Goal: Task Accomplishment & Management: Complete application form

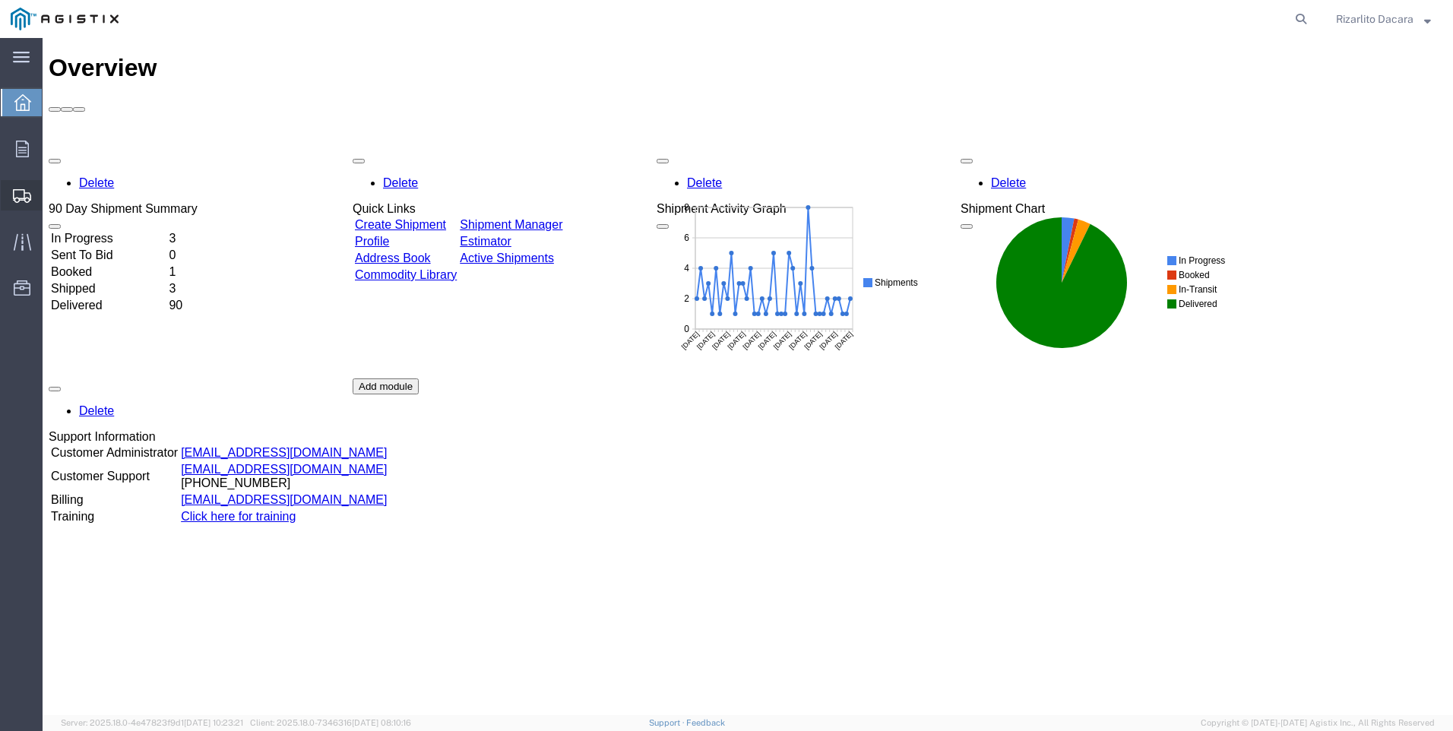
click at [0, 0] on span "Create Shipment" at bounding box center [0, 0] width 0 height 0
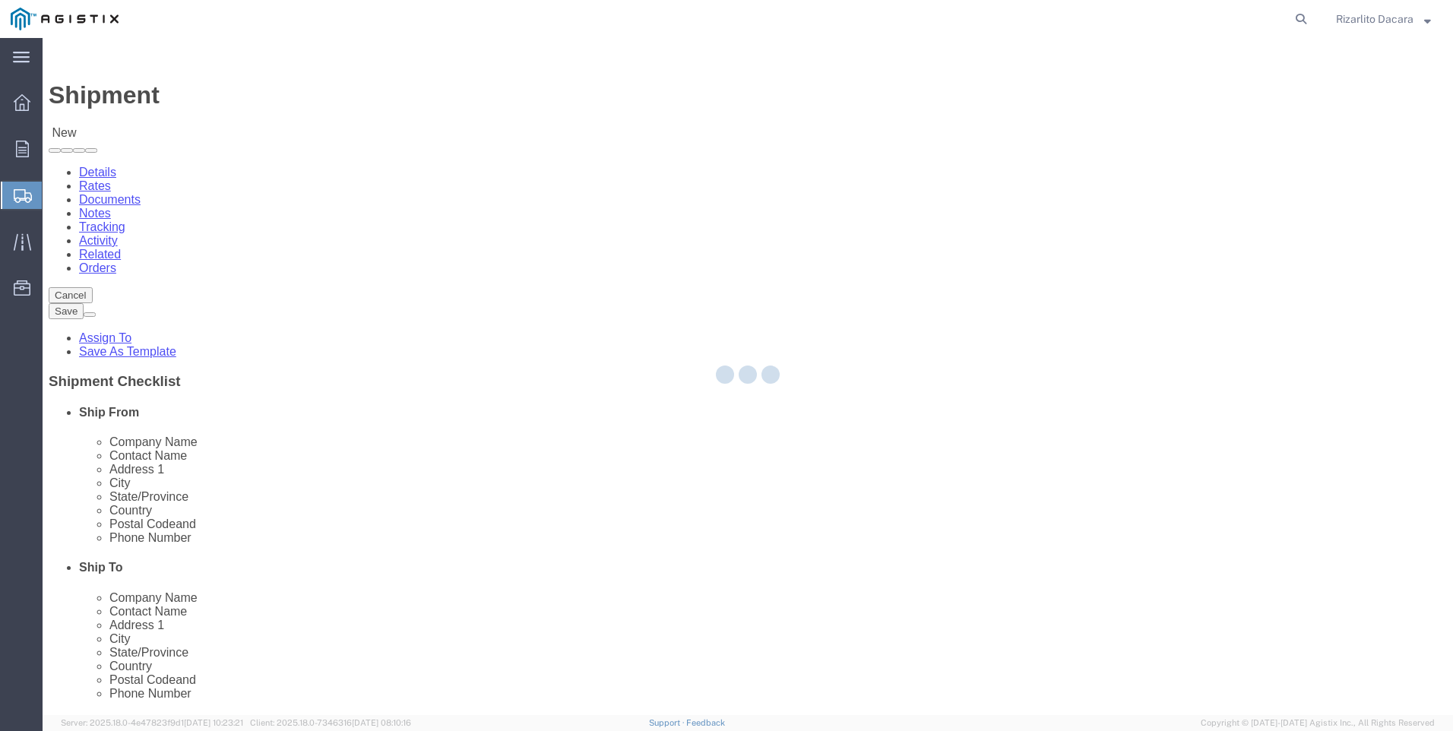
select select
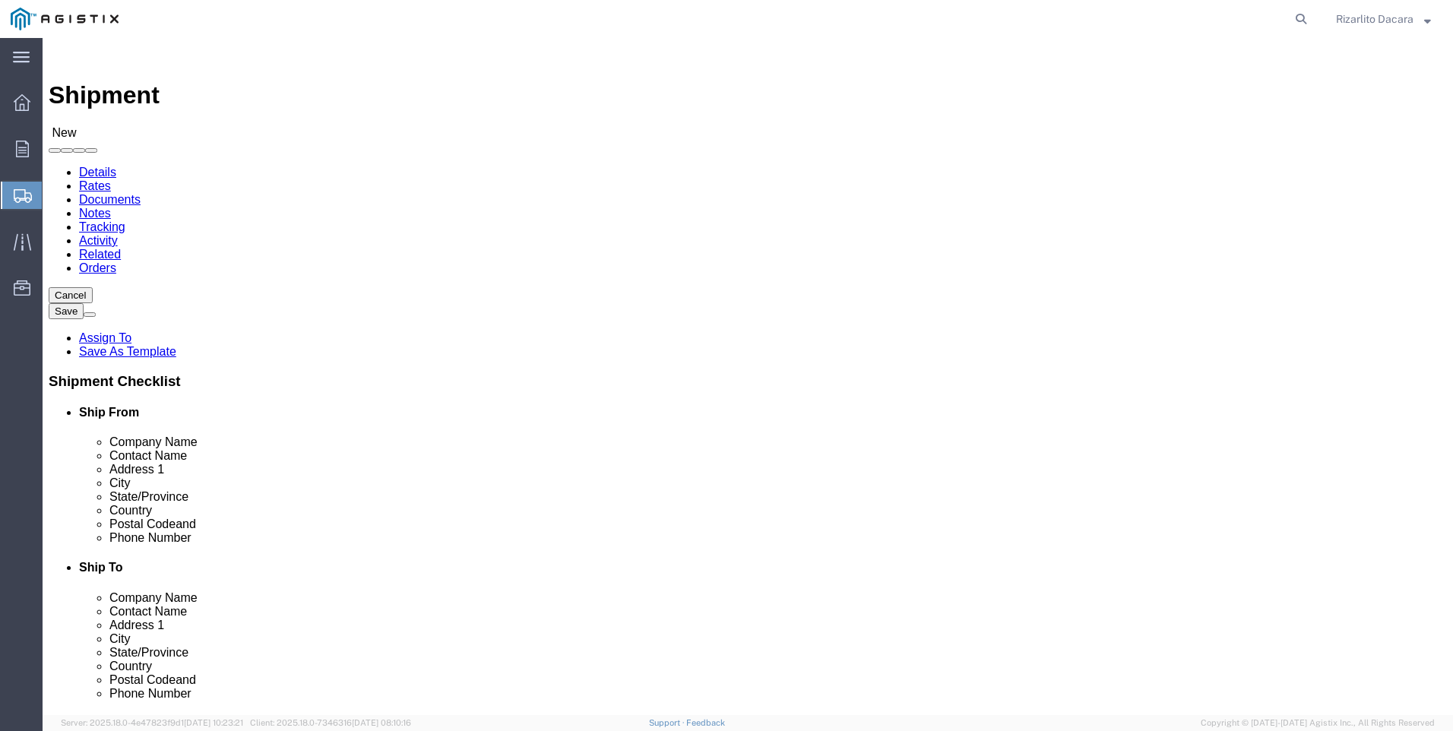
click select "Select MRC Global ([PERSON_NAME] Corp) PG&E"
select select "9596"
click select "Select MRC Global ([PERSON_NAME] Corp) PG&E"
select select
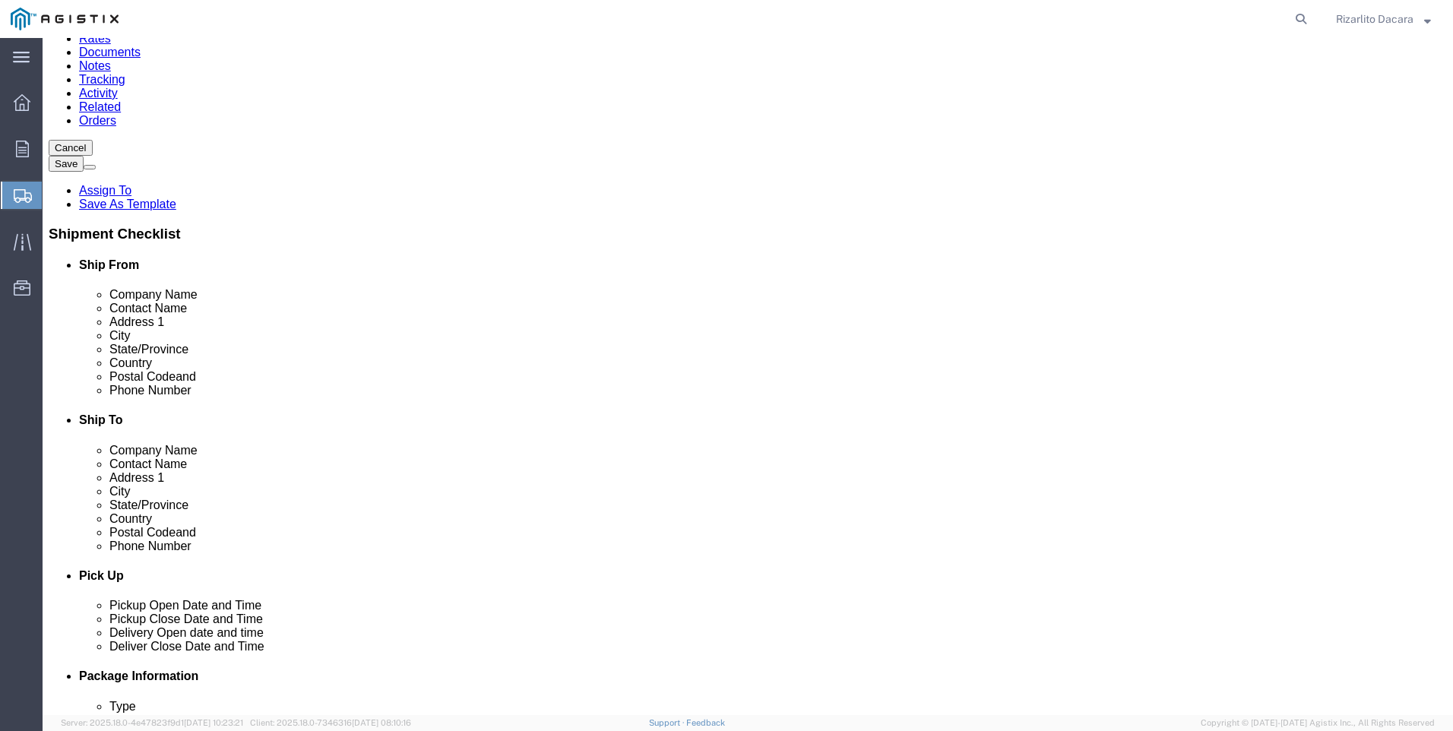
scroll to position [152, 0]
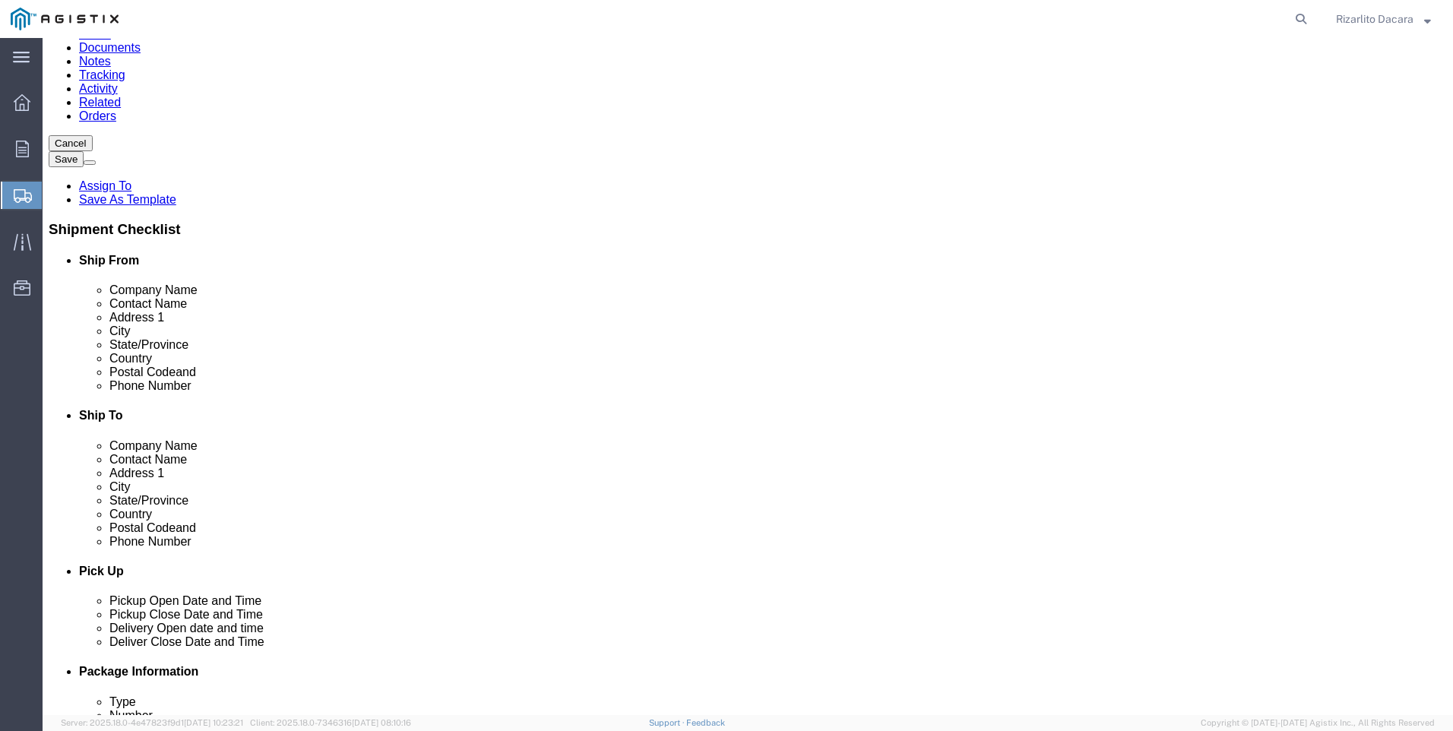
select select "MYPROFILE"
select select "CA"
click input "text"
type input "[PERSON_NAME]"
click input "text"
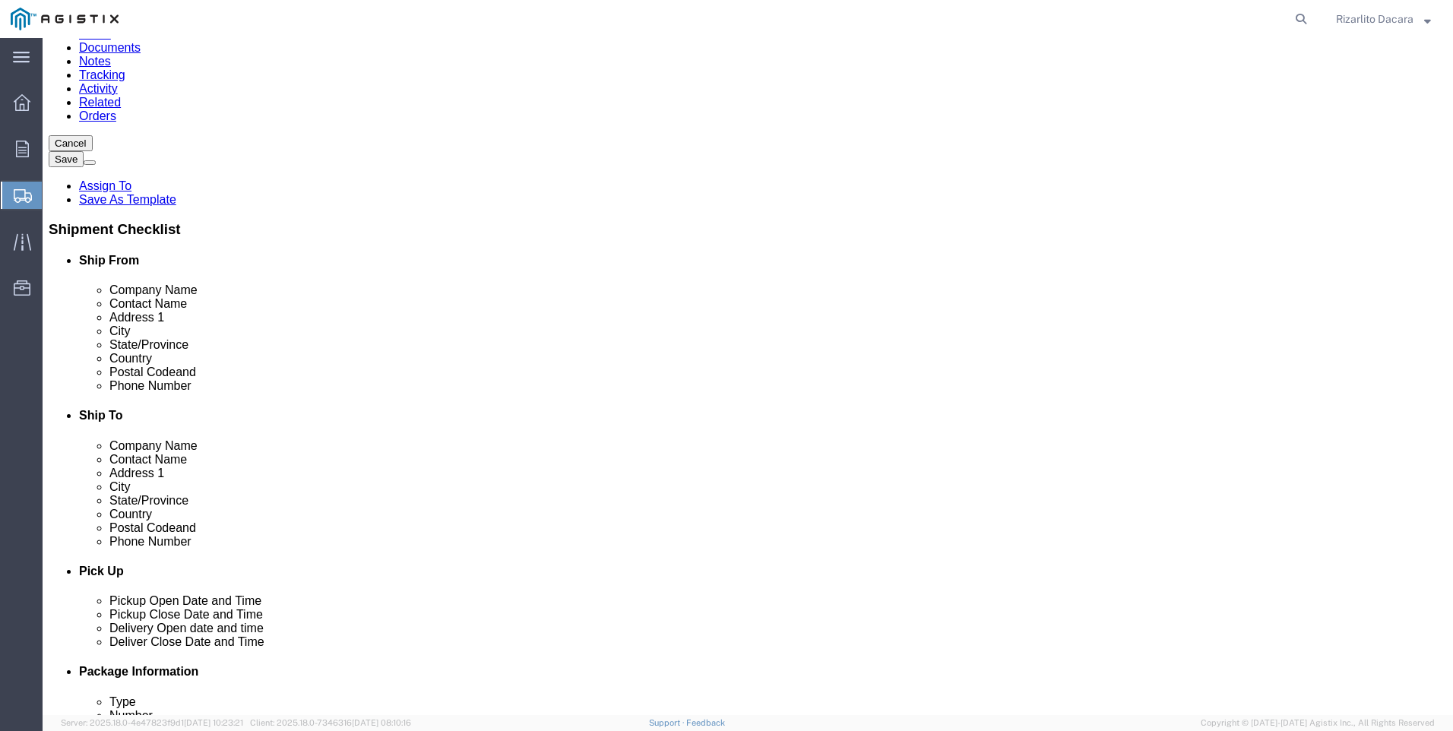
scroll to position [0, 0]
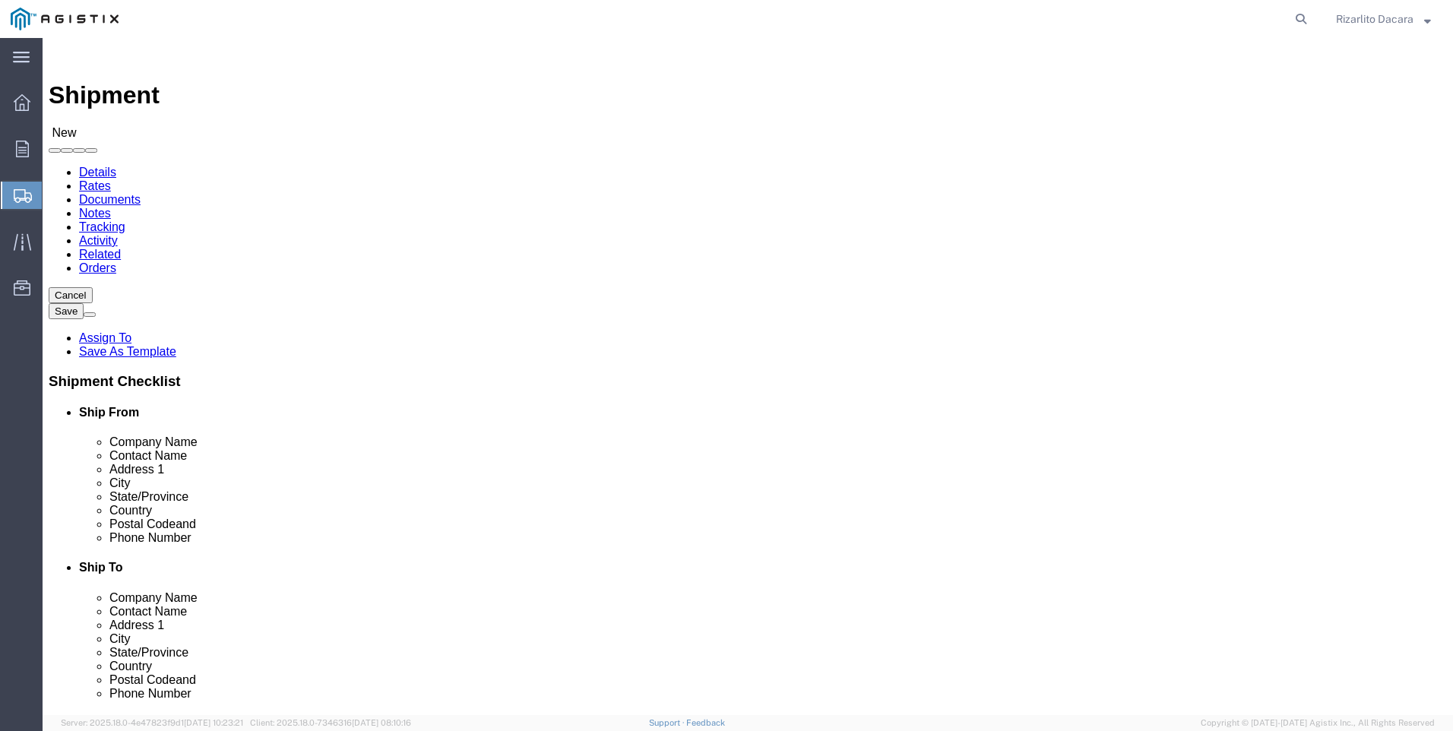
type input "6613916217"
click select "Select All Others [GEOGRAPHIC_DATA] [GEOGRAPHIC_DATA] [GEOGRAPHIC_DATA] [GEOGRA…"
select select "23082"
click select "Select All Others [GEOGRAPHIC_DATA] [GEOGRAPHIC_DATA] [GEOGRAPHIC_DATA] [GEOGRA…"
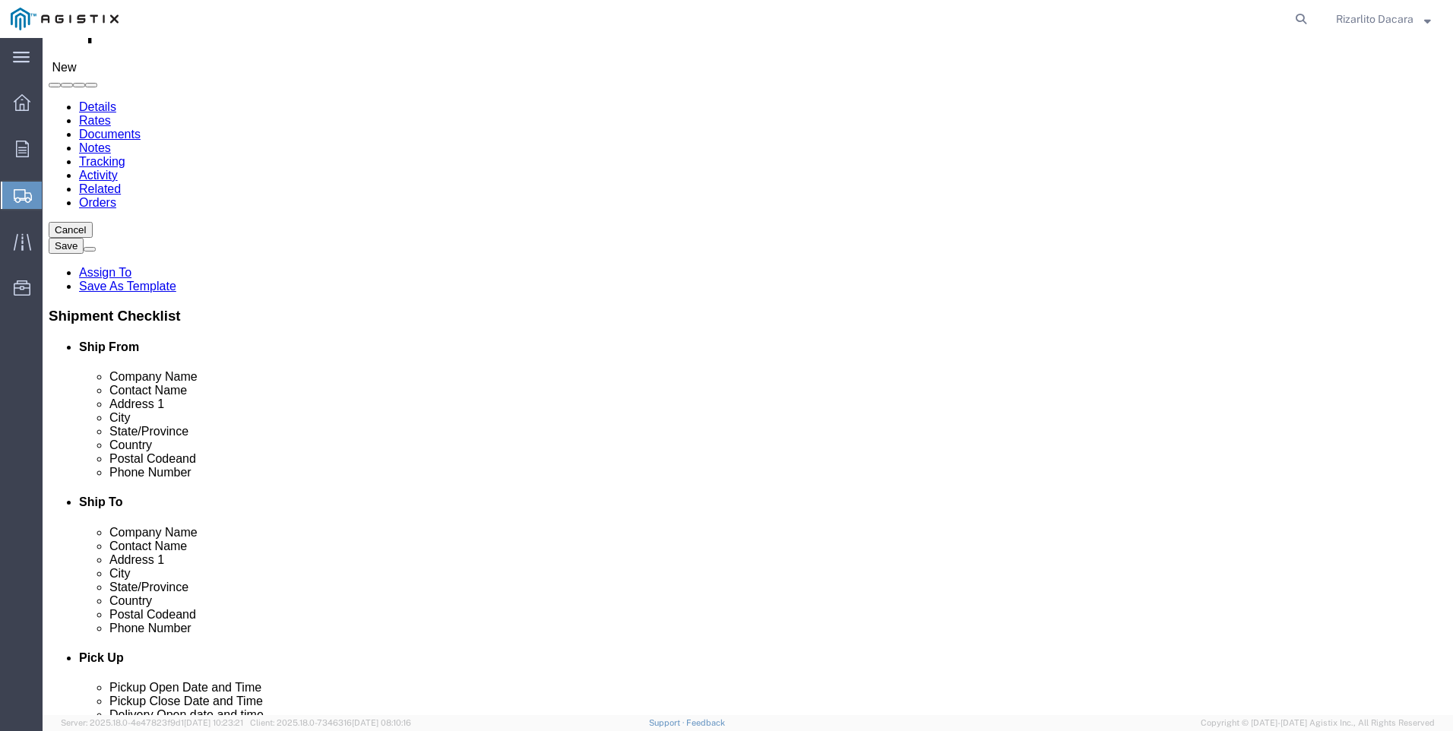
scroll to position [228, 0]
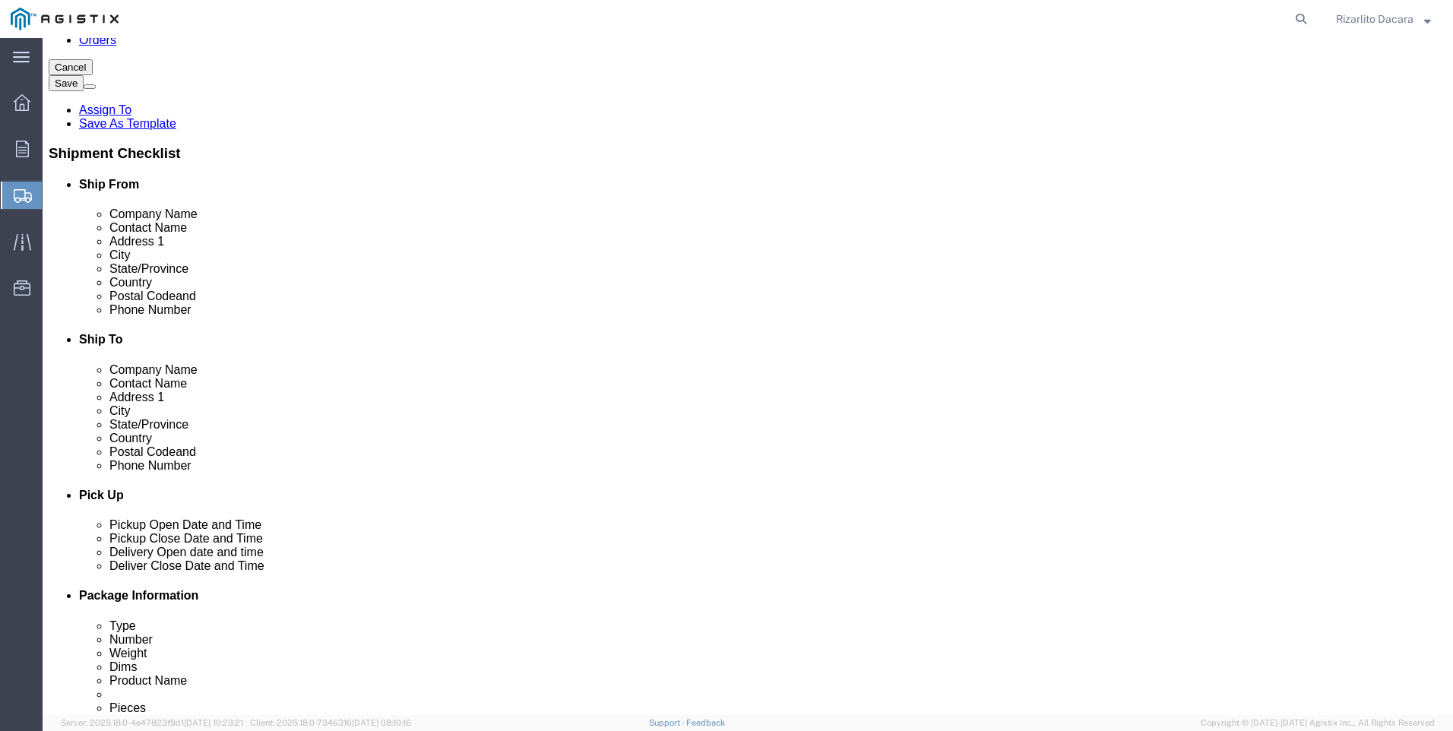
click input "text"
type input "wheat"
click p "- PG&E - () [STREET_ADDRESS]"
select select "CA"
type input "Wheatland"
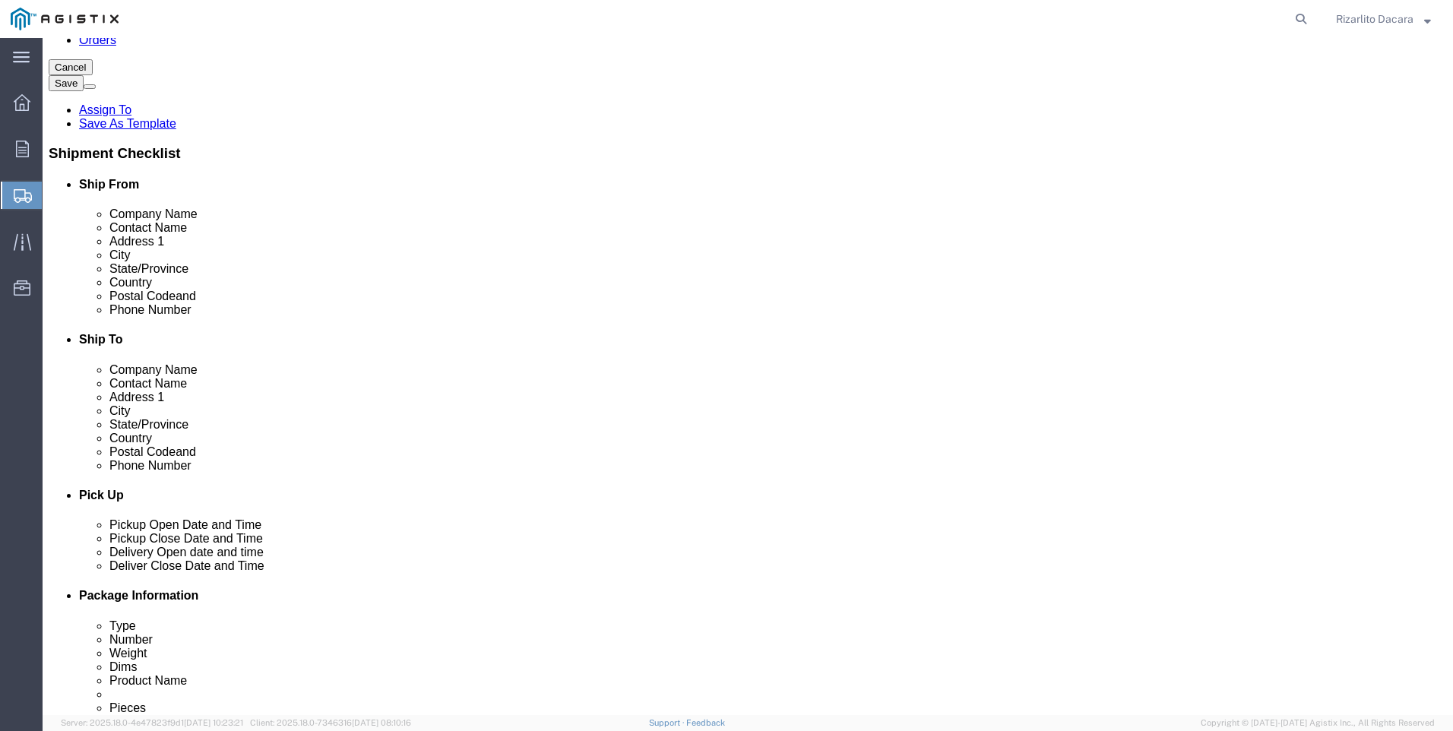
click input "text"
type input "[PERSON_NAME]"
click input "text"
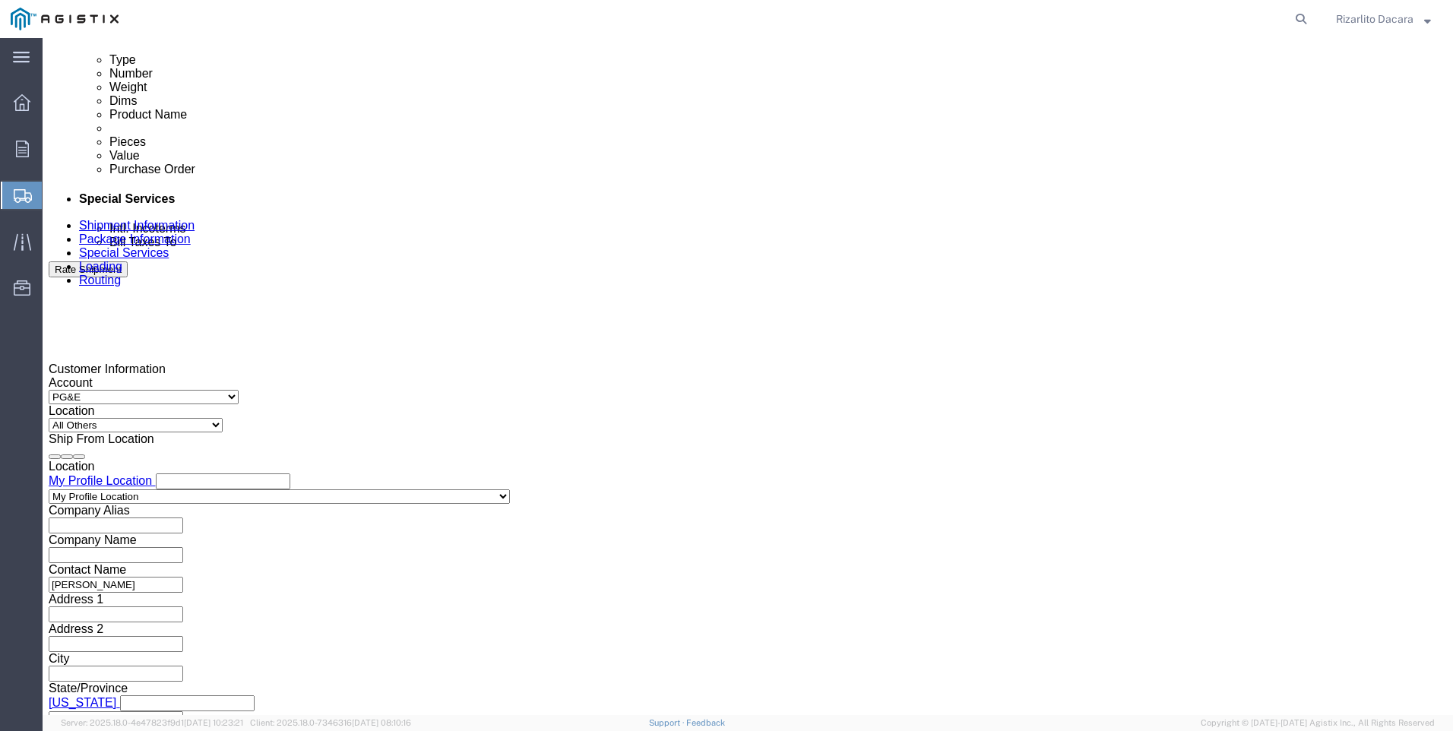
scroll to position [912, 0]
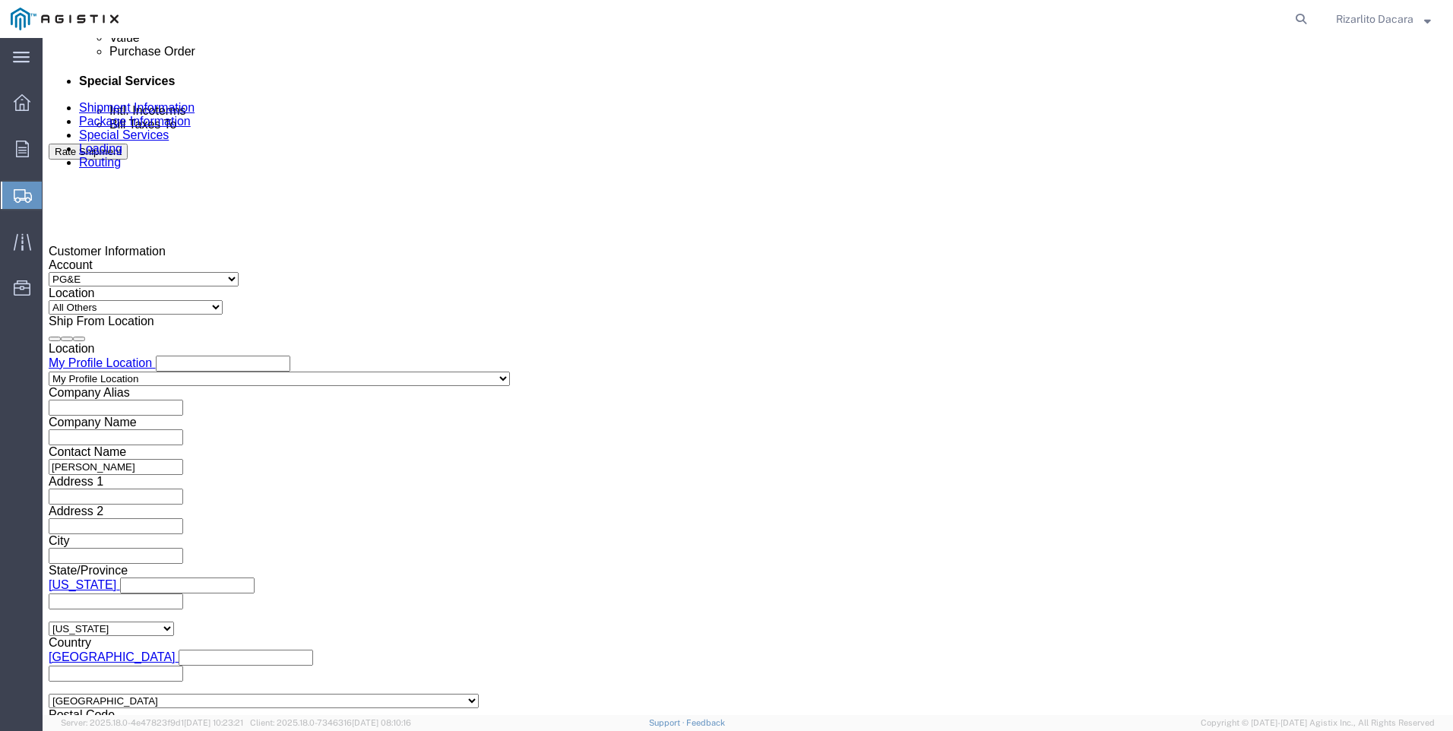
type input "[PHONE_NUMBER]"
click div "[DATE] 10:00 AM"
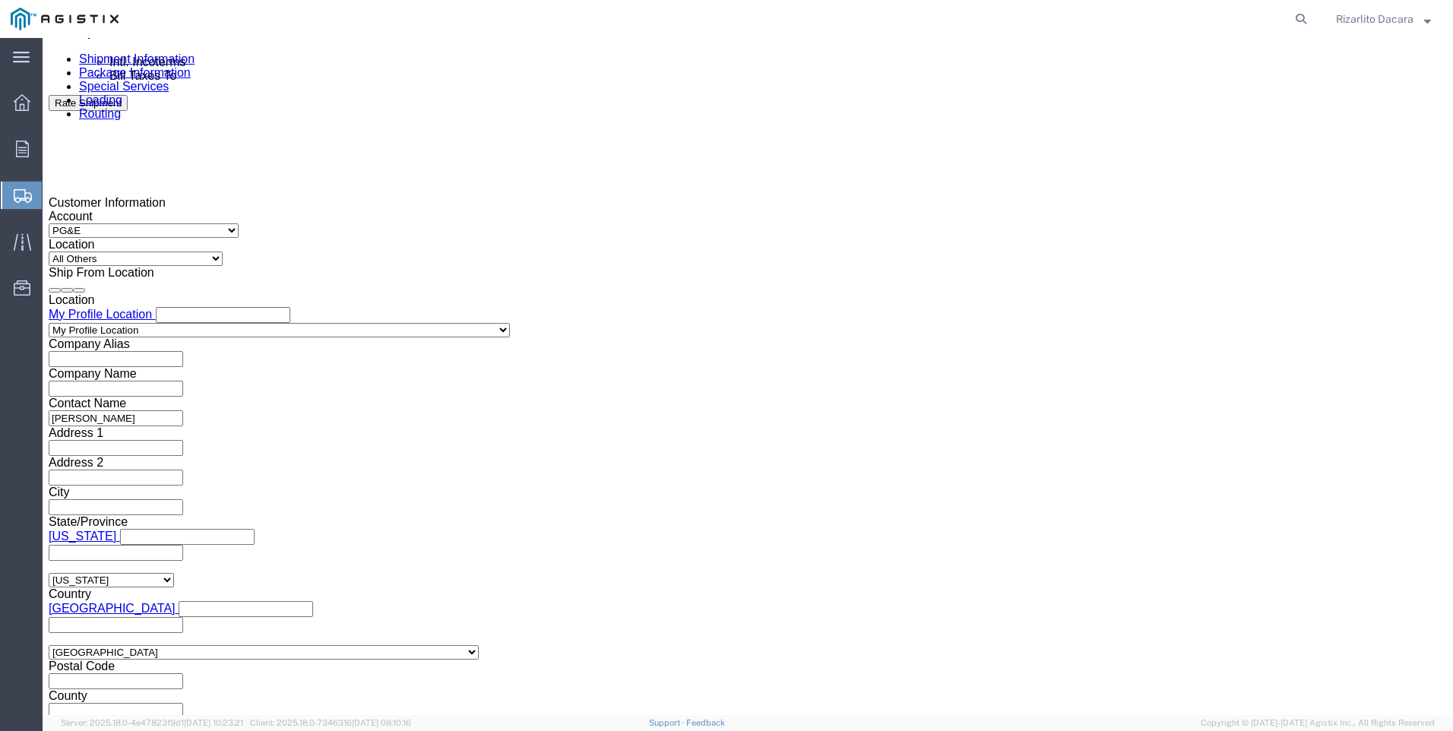
scroll to position [1074, 0]
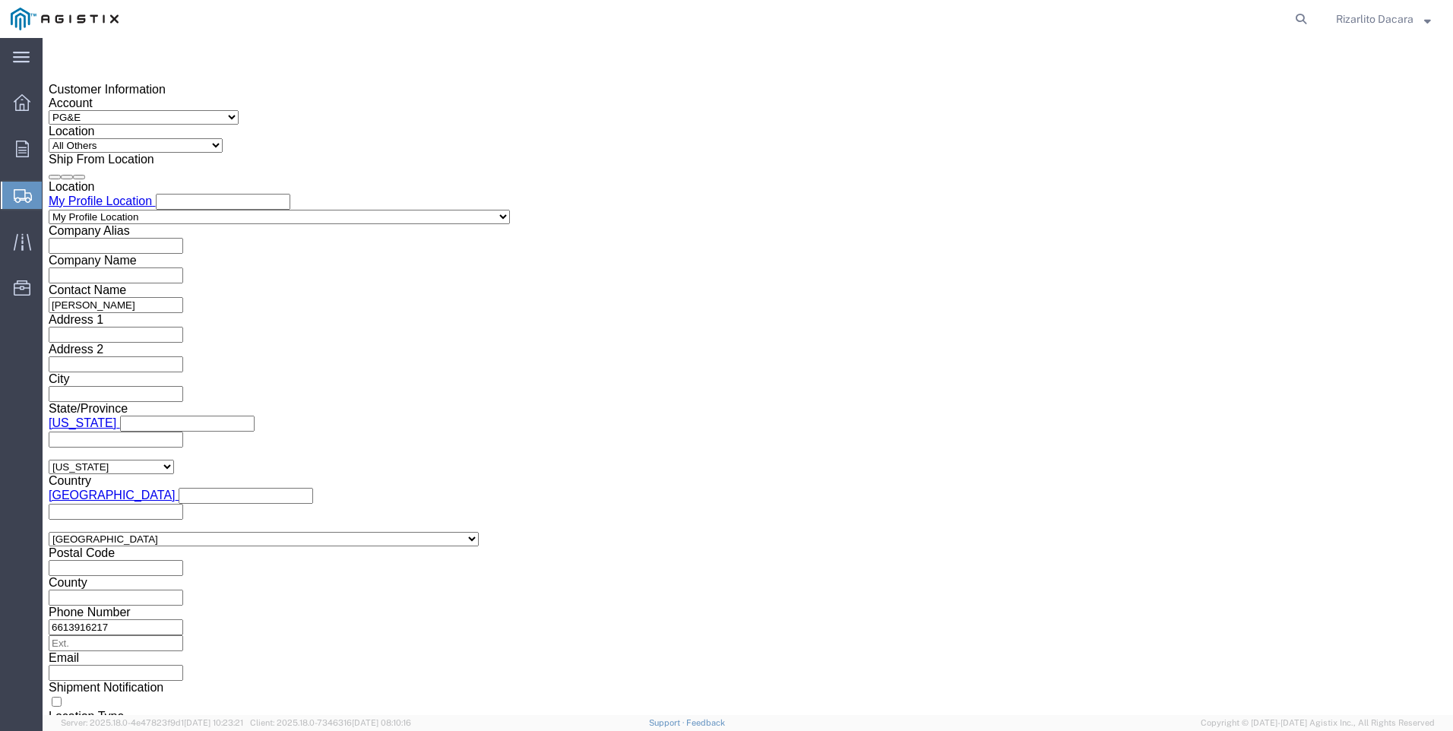
click input "10:00 AM"
type input "7:00 AM"
click button "Apply"
click div "[DATE] 8:00 AM"
type input "10:00 AM"
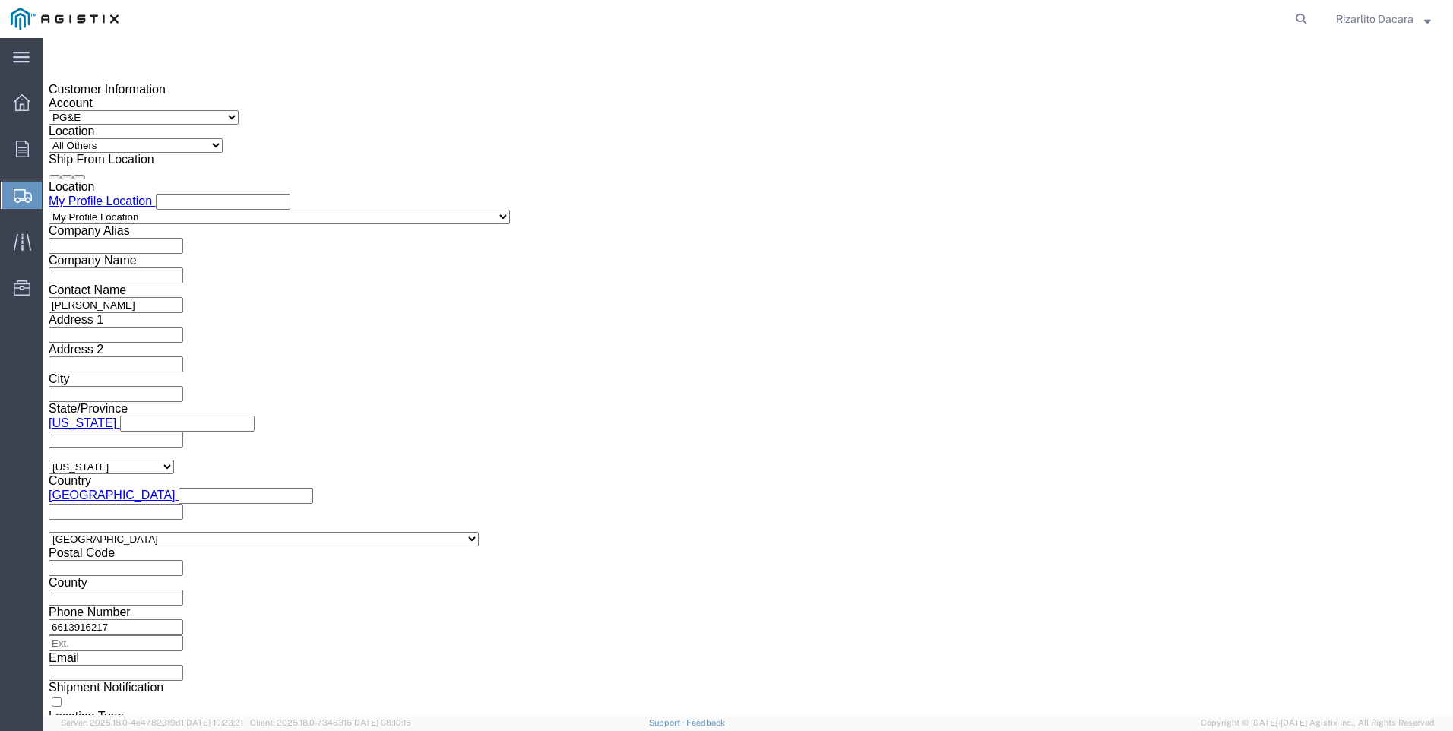
click button "Apply"
click div
click input "11:00 AM"
type input "7:00 AM"
click button "Apply"
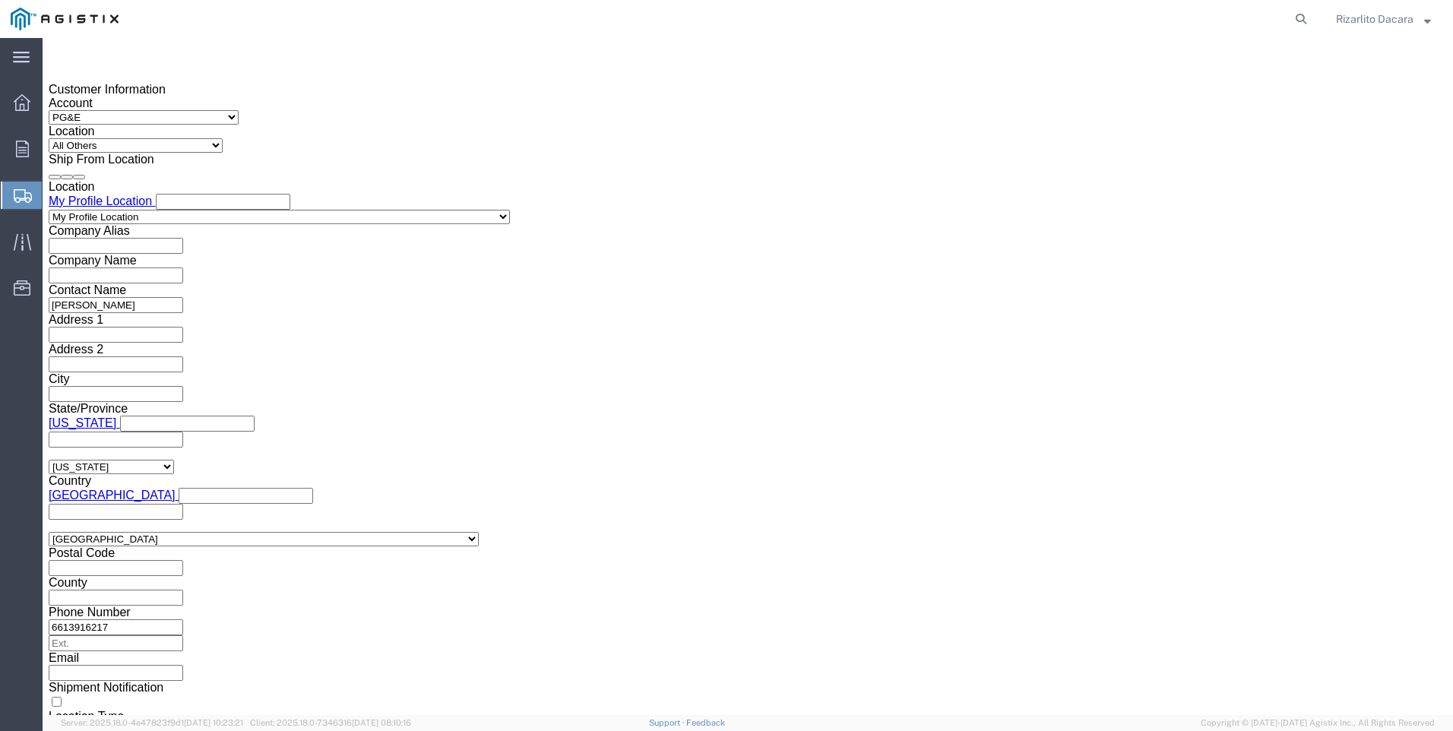
click div
type input "10:00 AM"
click button "Apply"
click input "text"
type input "3501417111"
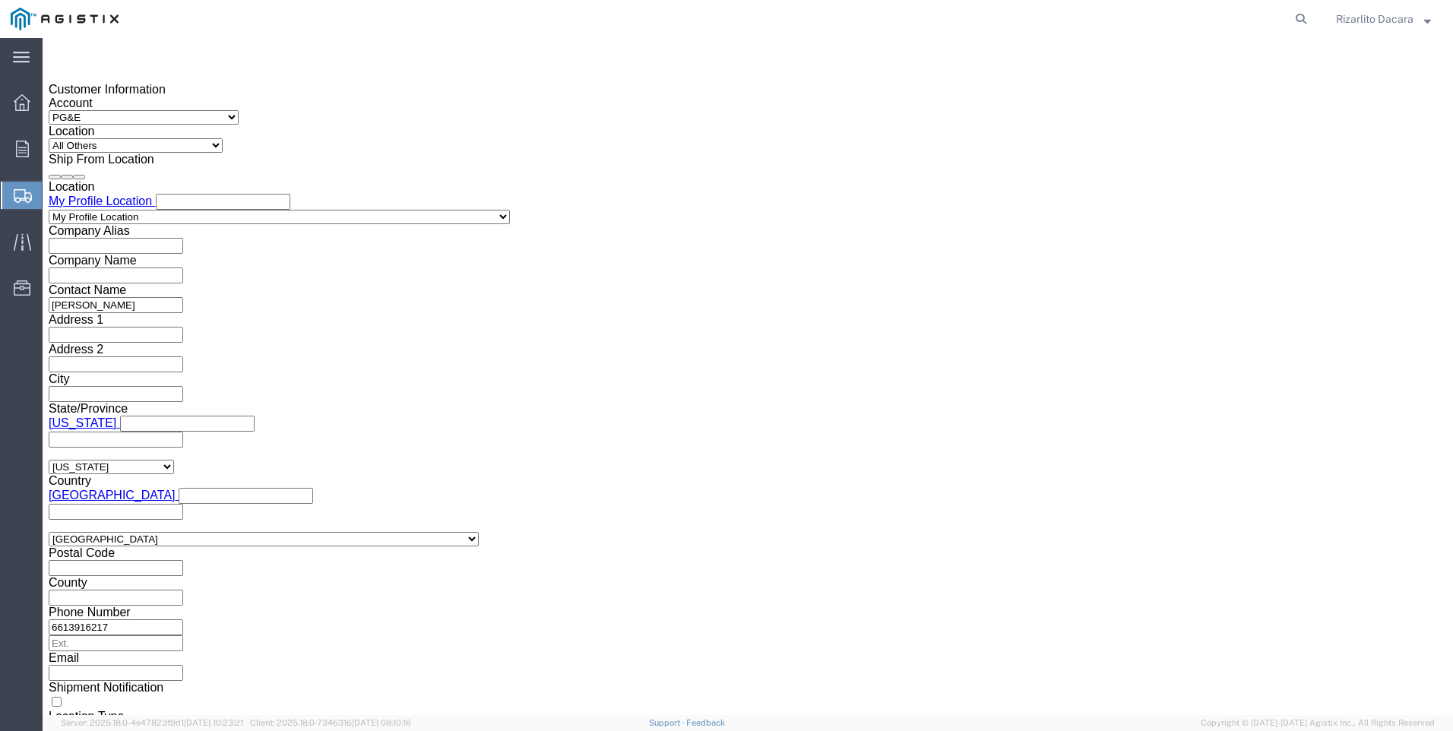
click select "Select Account Type Activity ID Airline Appointment Number ASN Batch Request # …"
select select "SALEORDR"
click select "Select Account Type Activity ID Airline Appointment Number ASN Batch Request # …"
click input "text"
type input "100000037232"
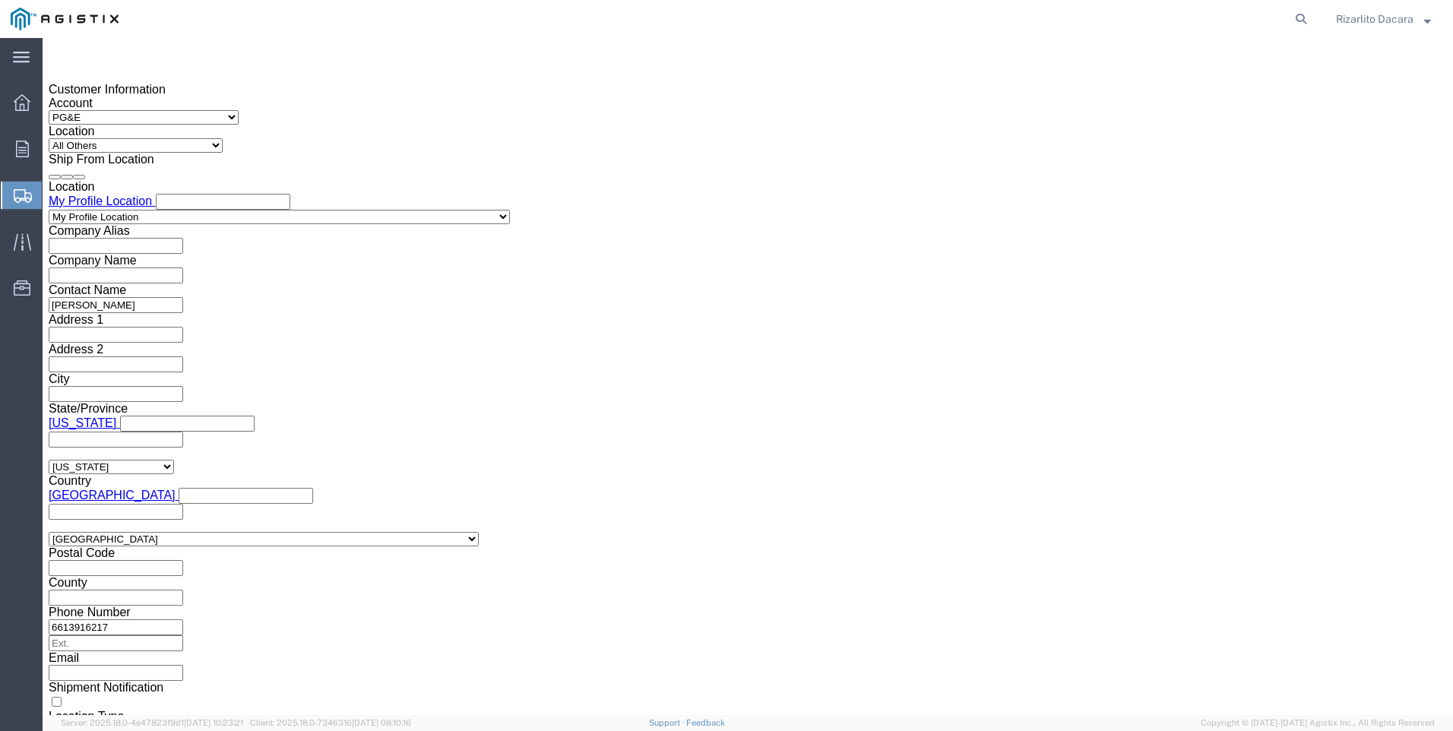
click button "Continue"
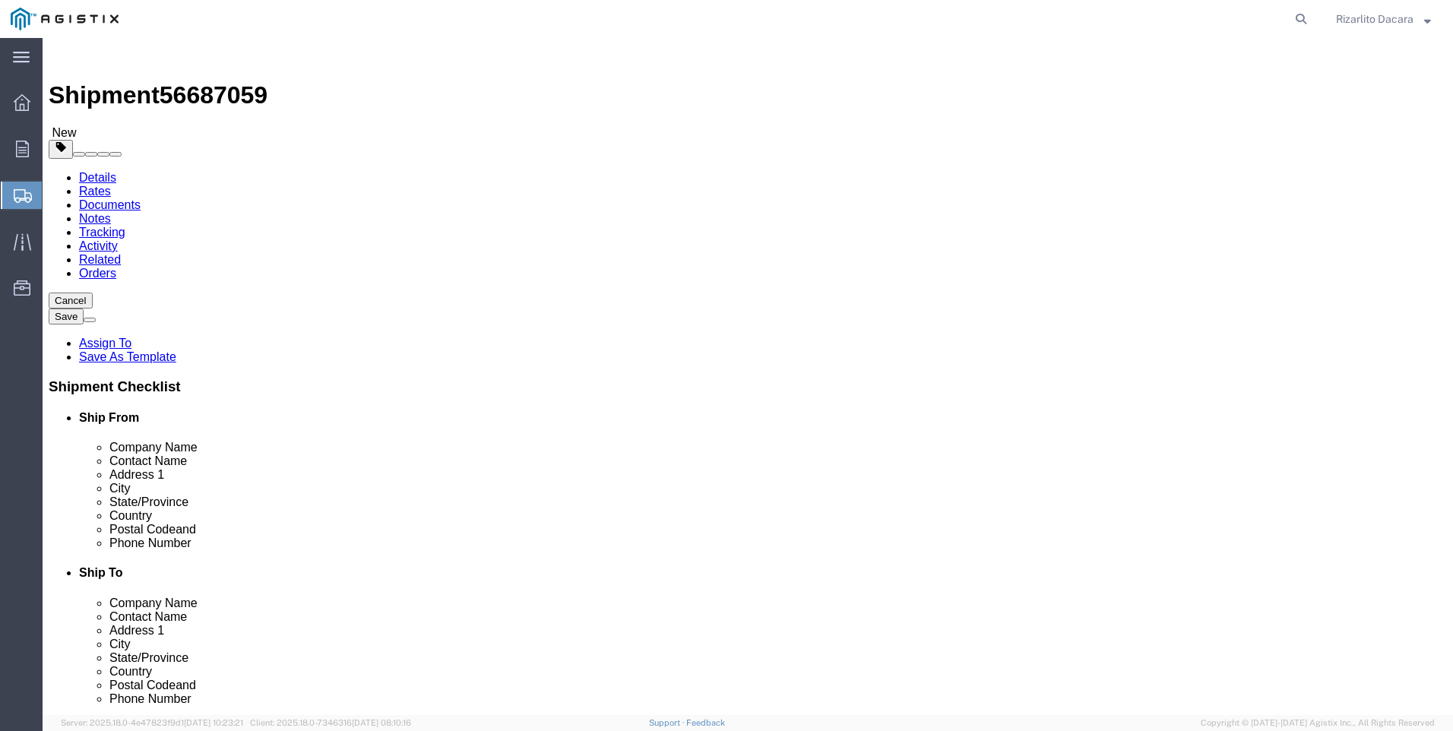
click select "Select Bulk Bundle(s) Cardboard Box(es) Carton(s) Crate(s) Drum(s) (Fiberboard)…"
select select "PONS"
click select "Select Bulk Bundle(s) Cardboard Box(es) Carton(s) Crate(s) Drum(s) (Fiberboard)…"
click input "1"
type input "6"
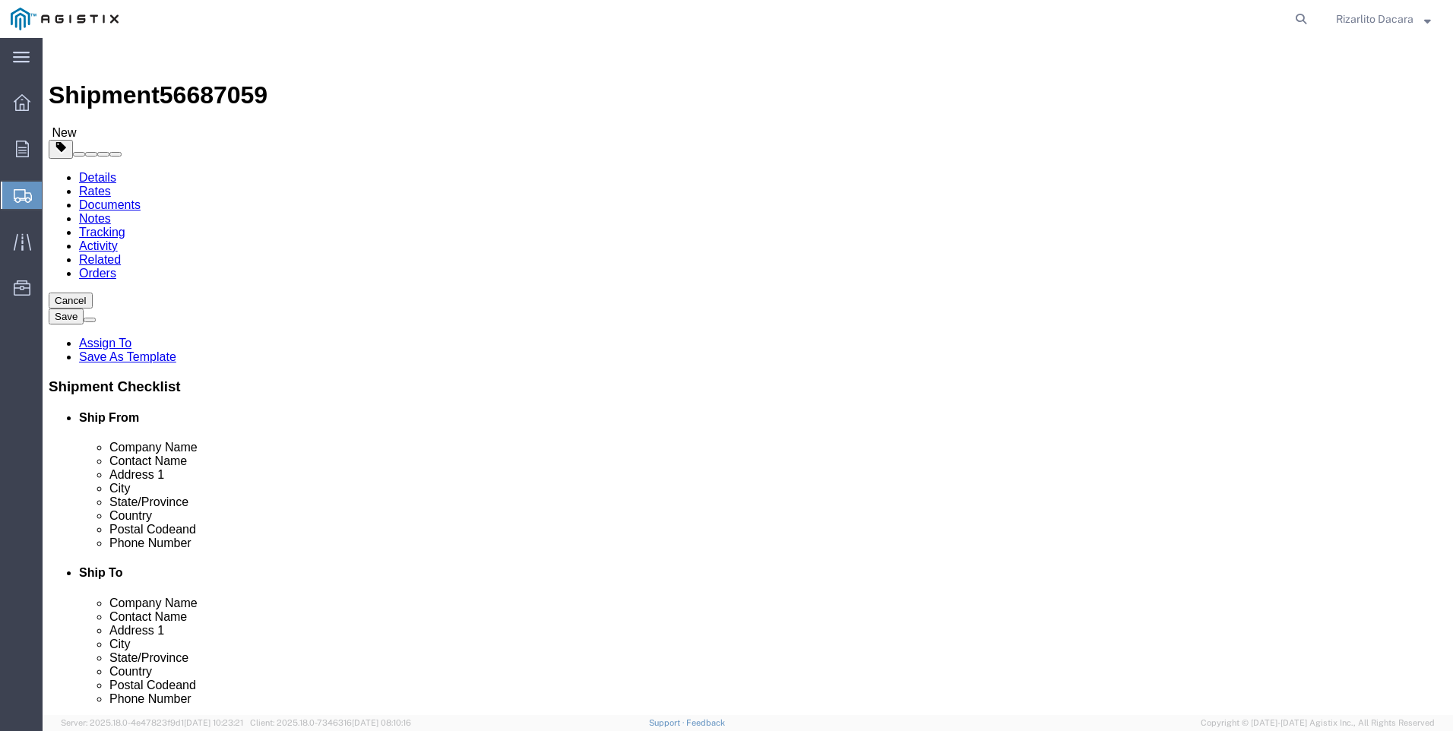
click select "Select Bulk Bundle(s) Cardboard Box(es) Carton(s) Crate(s) Drum(s) (Fiberboard)…"
select select "BNDL"
click select "Select Bulk Bundle(s) Cardboard Box(es) Carton(s) Crate(s) Drum(s) (Fiberboard)…"
click input "text"
type input "1"
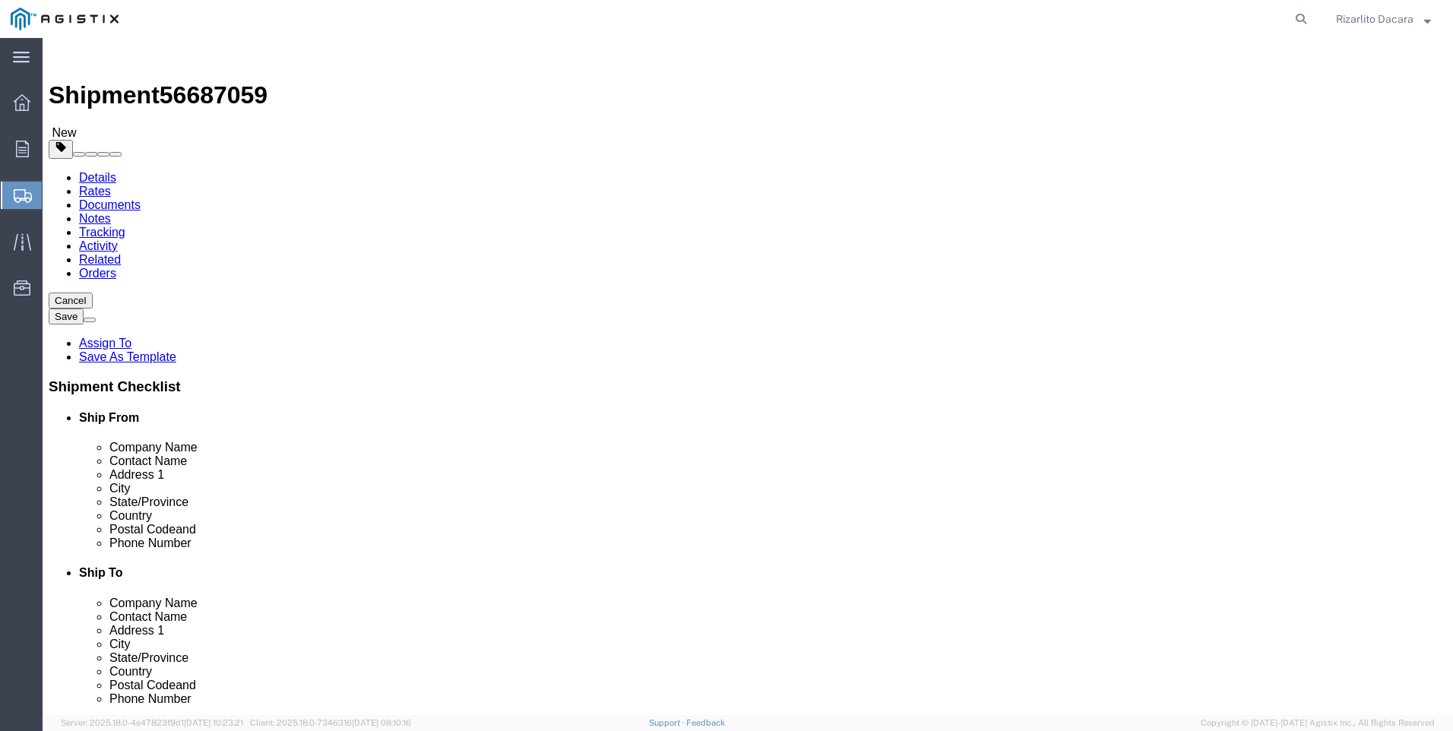
click input "text"
type input "516"
type input "6"
type input "8"
click input "0.00"
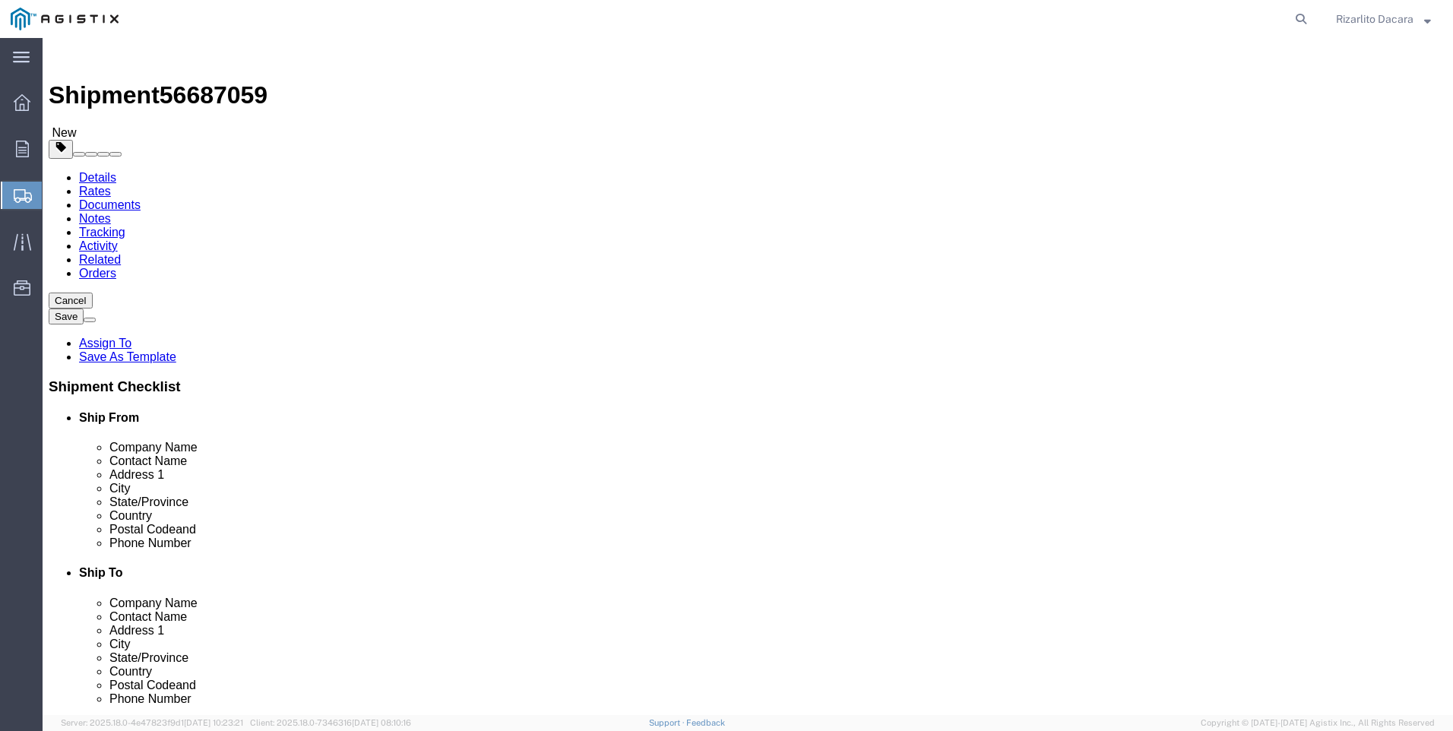
type input "0"
type input "1498"
click span
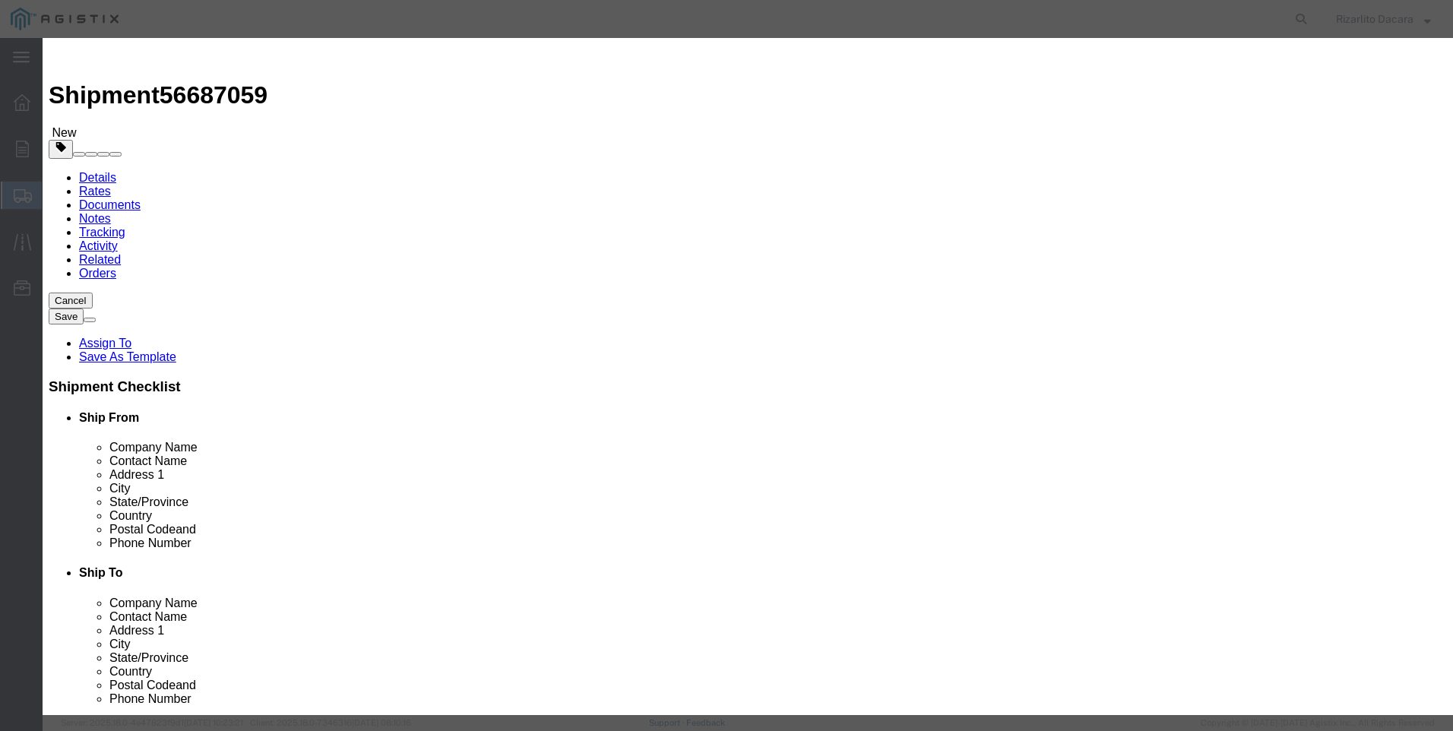
click input "text"
type input "2 std blk smls pipe drl"
click input "0"
type input "10"
click input "text"
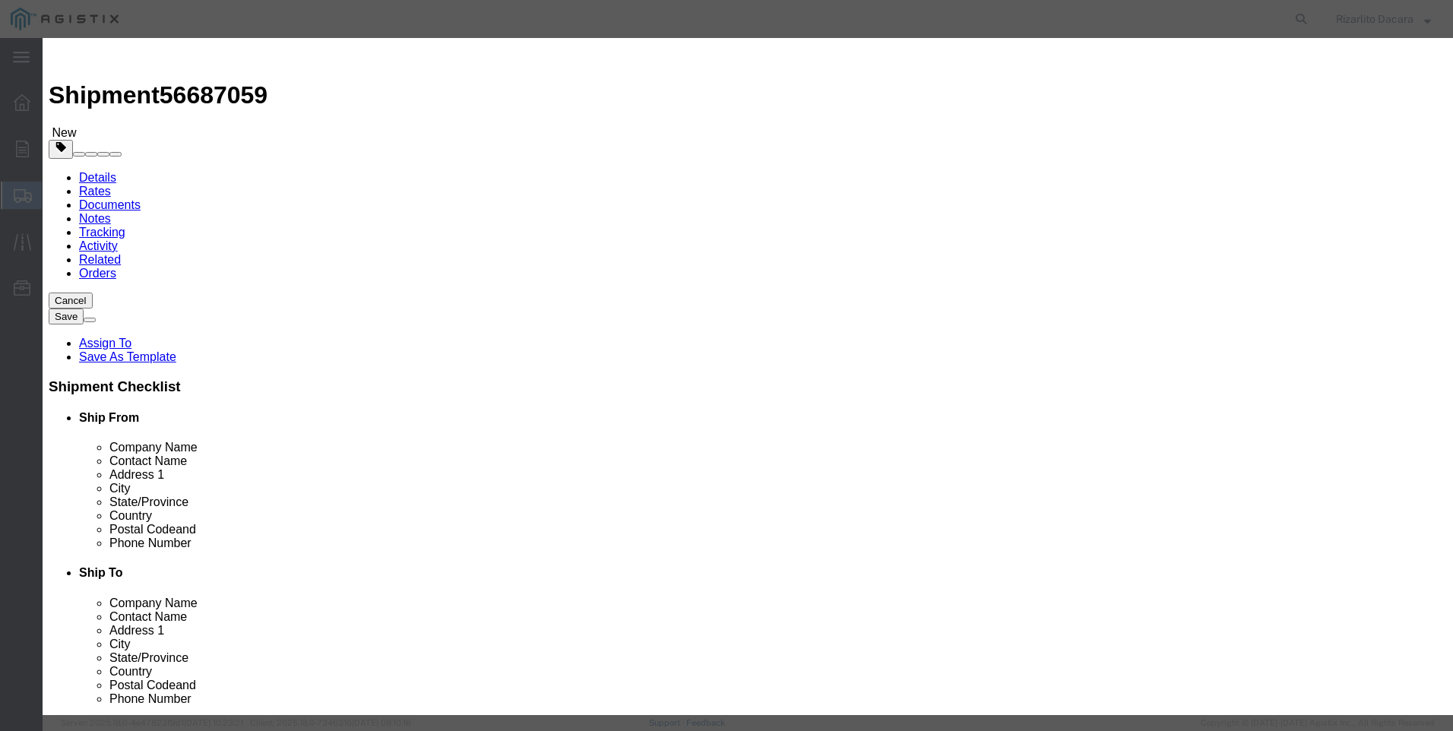
type input "3,104"
click select "Select 50 55 60 65 70 85 92.5 100 125 175 250 300 400"
select select "60"
click select "Select 50 55 60 65 70 85 92.5 100 125 175 250 300 400"
click button "Save & Close"
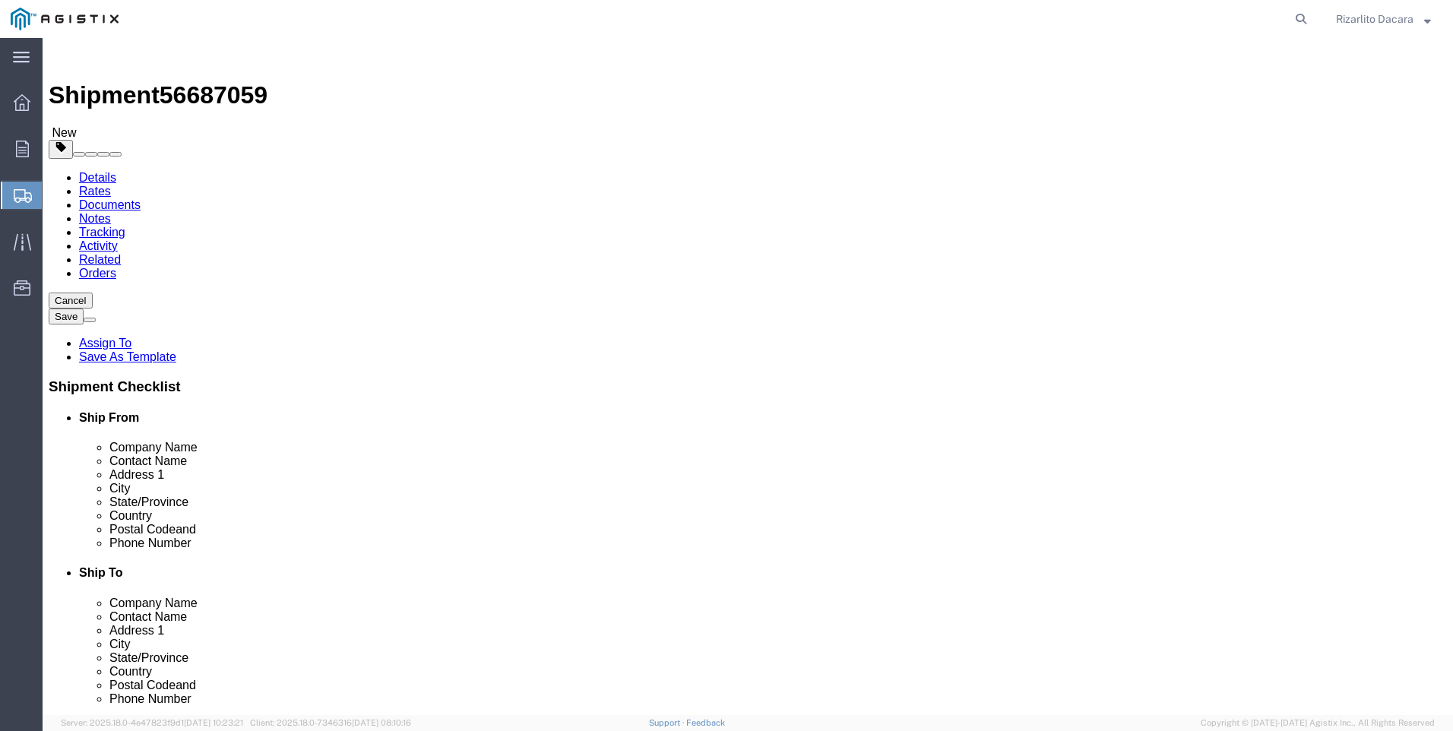
click button "Rate Shipment"
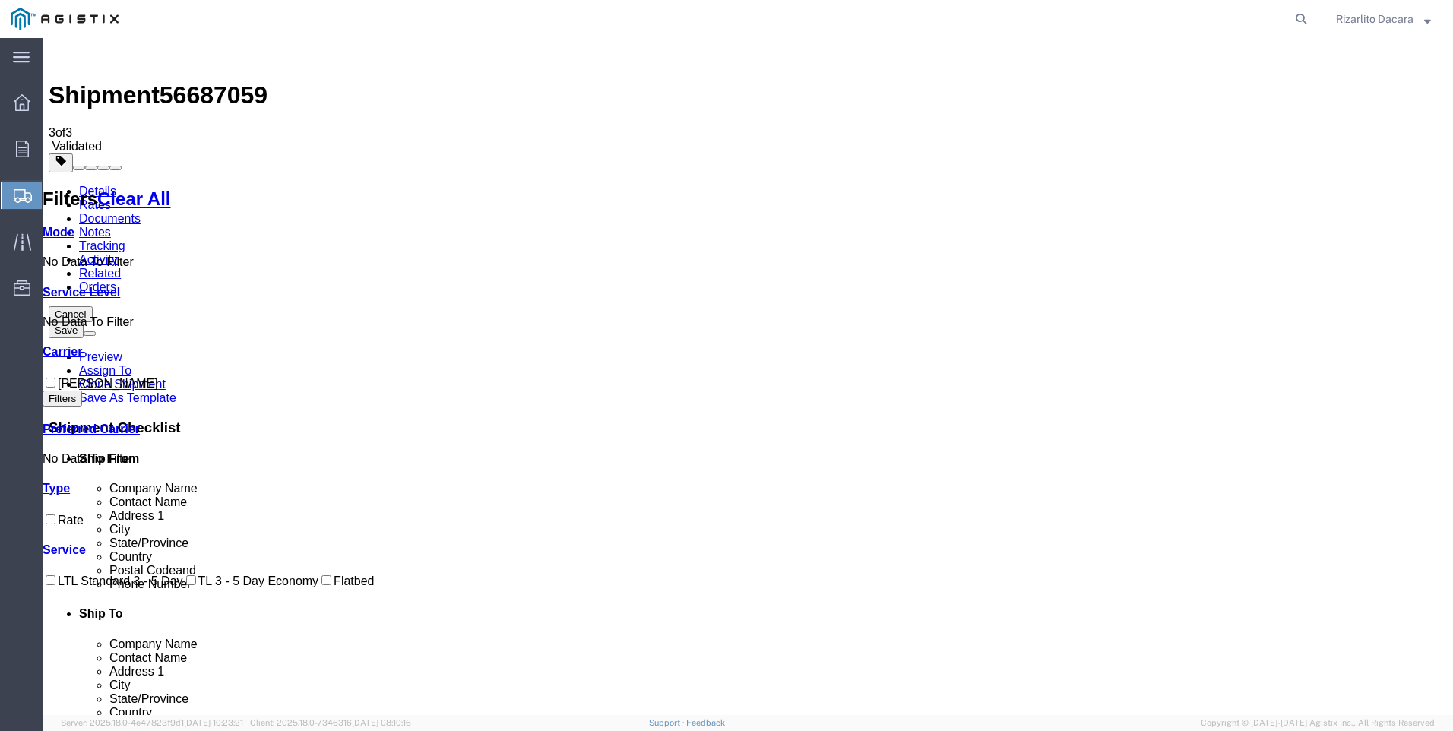
checkbox input "true"
